Goal: Navigation & Orientation: Find specific page/section

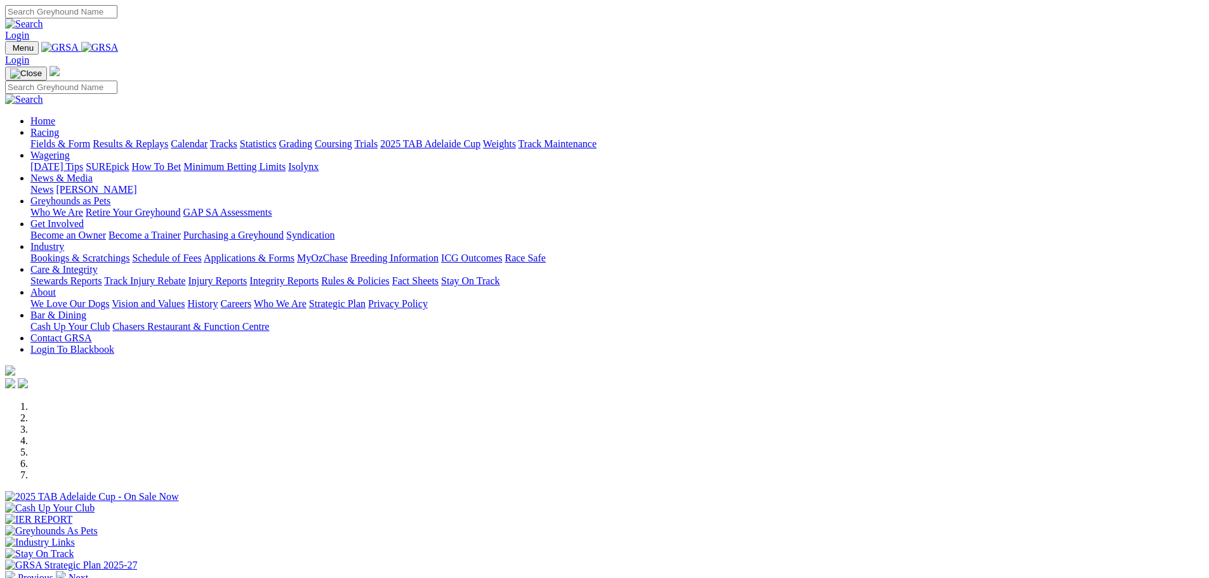
scroll to position [254, 0]
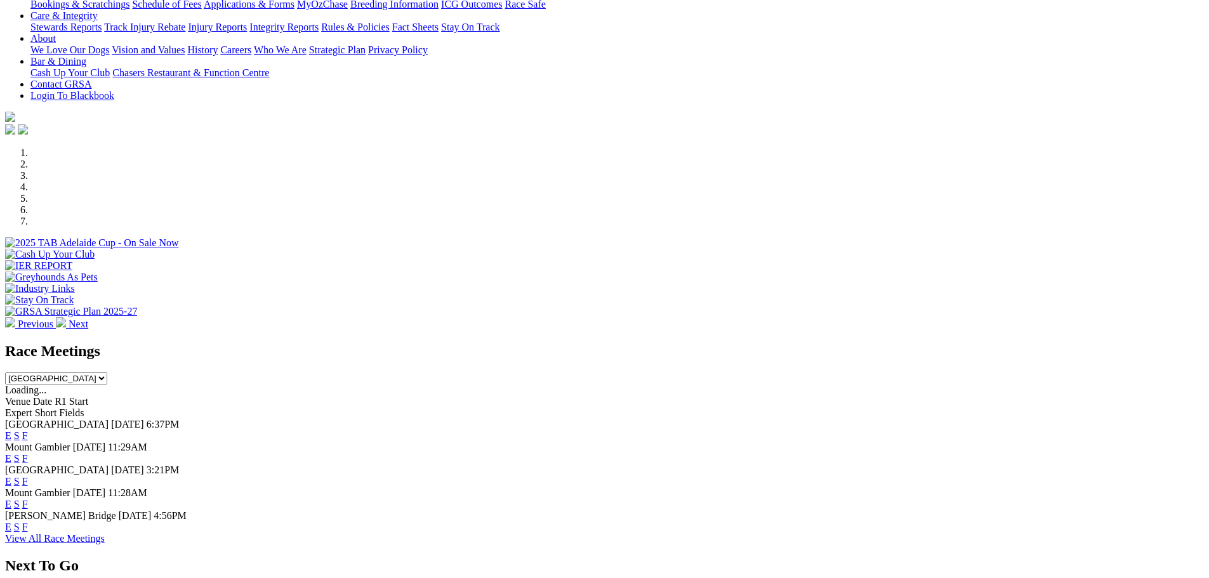
click at [28, 522] on link "F" at bounding box center [25, 527] width 6 height 11
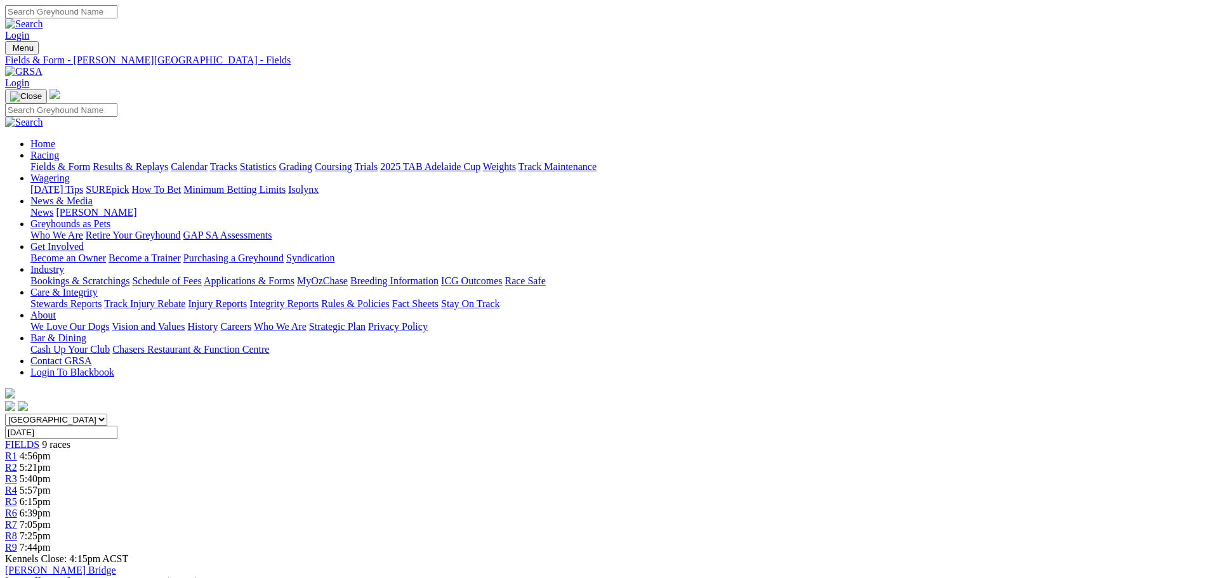
click at [90, 161] on link "Fields & Form" at bounding box center [60, 166] width 60 height 11
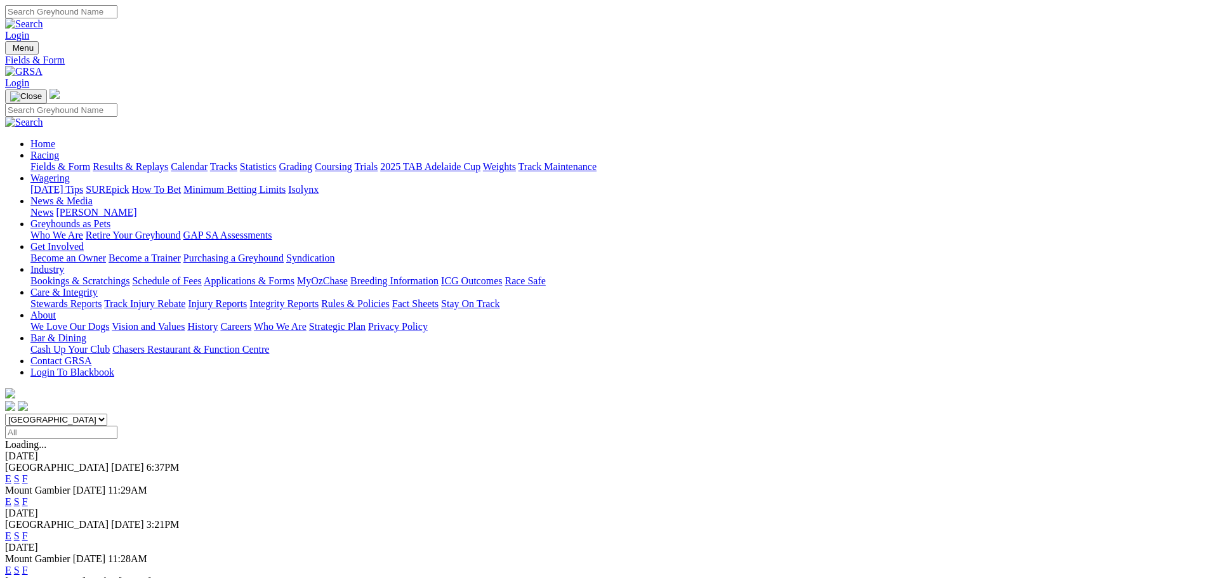
click at [28, 531] on link "F" at bounding box center [25, 536] width 6 height 11
